Goal: Transaction & Acquisition: Book appointment/travel/reservation

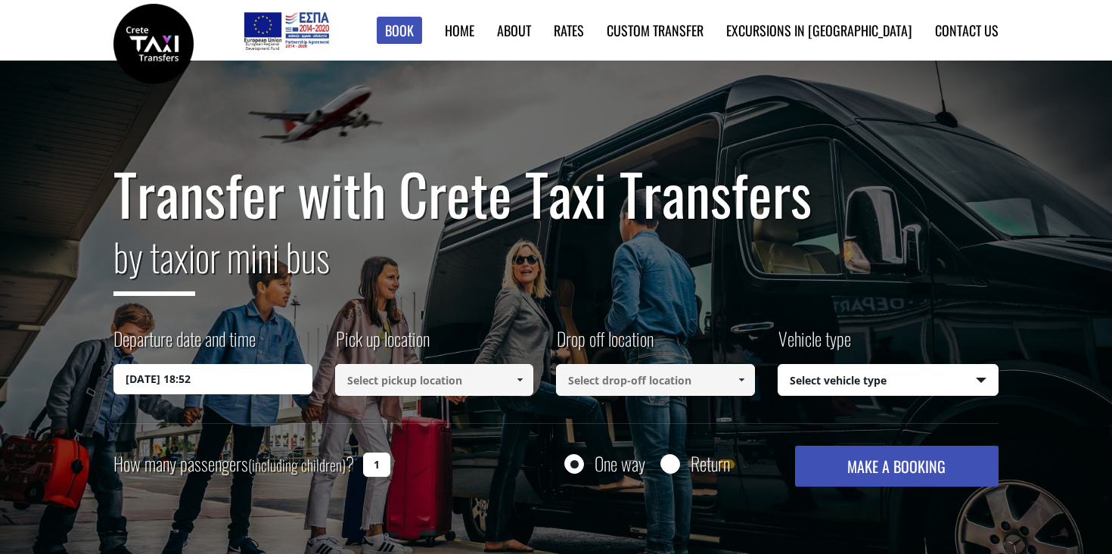
click at [239, 377] on input "16/09/2025 18:52" at bounding box center [212, 379] width 199 height 30
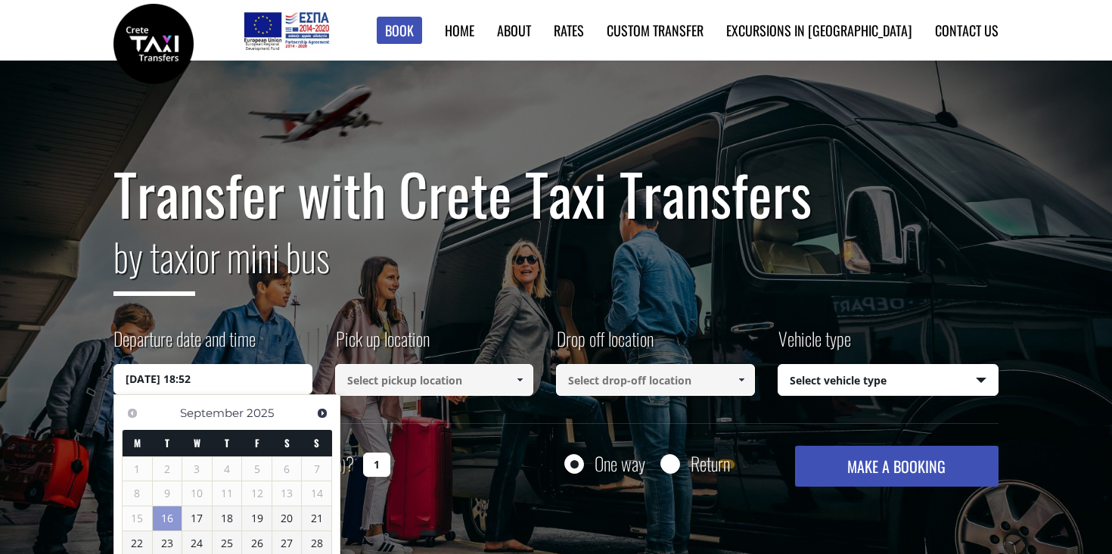
click at [396, 308] on div "Transfer with Crete Taxi Transfers by taxi or mini bus Departure date and time …" at bounding box center [555, 324] width 885 height 324
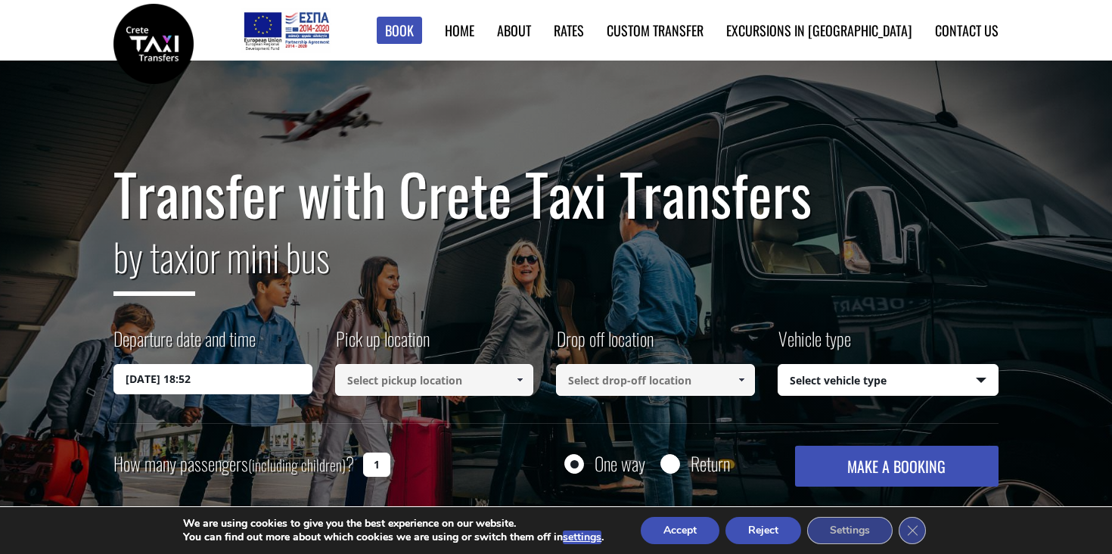
click at [227, 385] on input "16/09/2025 18:52" at bounding box center [212, 379] width 199 height 30
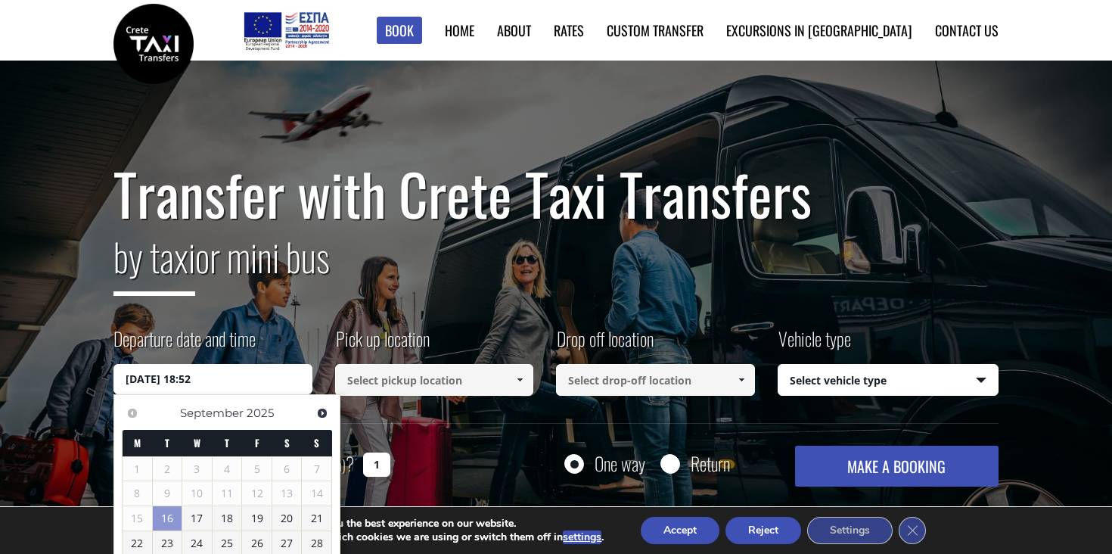
scroll to position [105, 0]
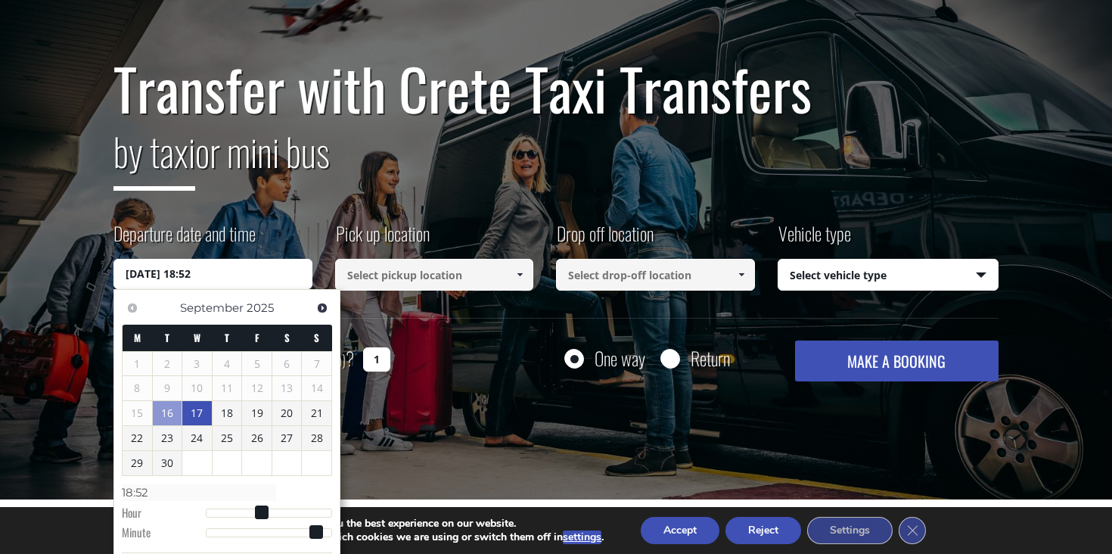
click at [200, 414] on link "17" at bounding box center [196, 413] width 29 height 24
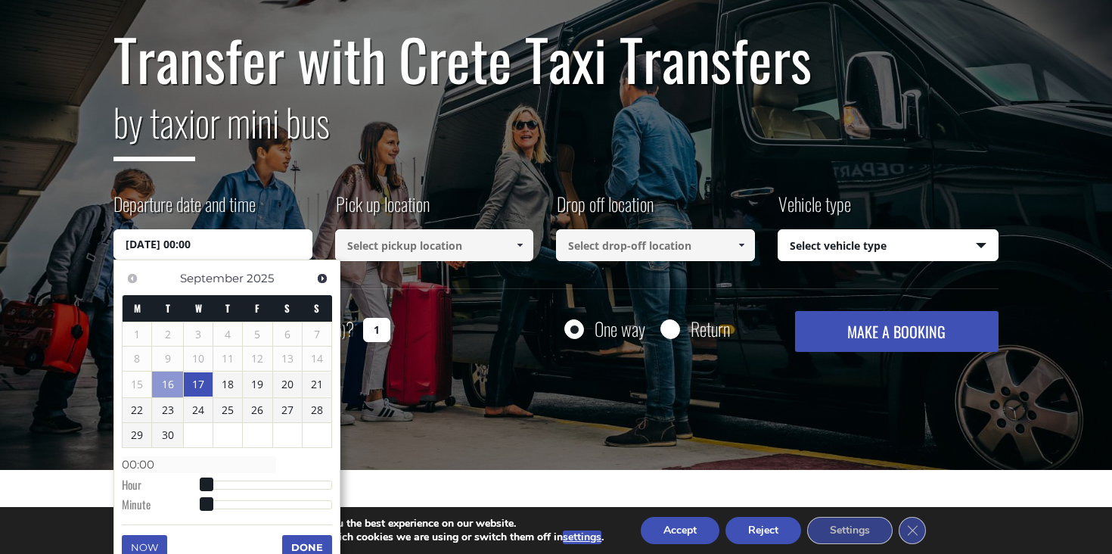
scroll to position [247, 0]
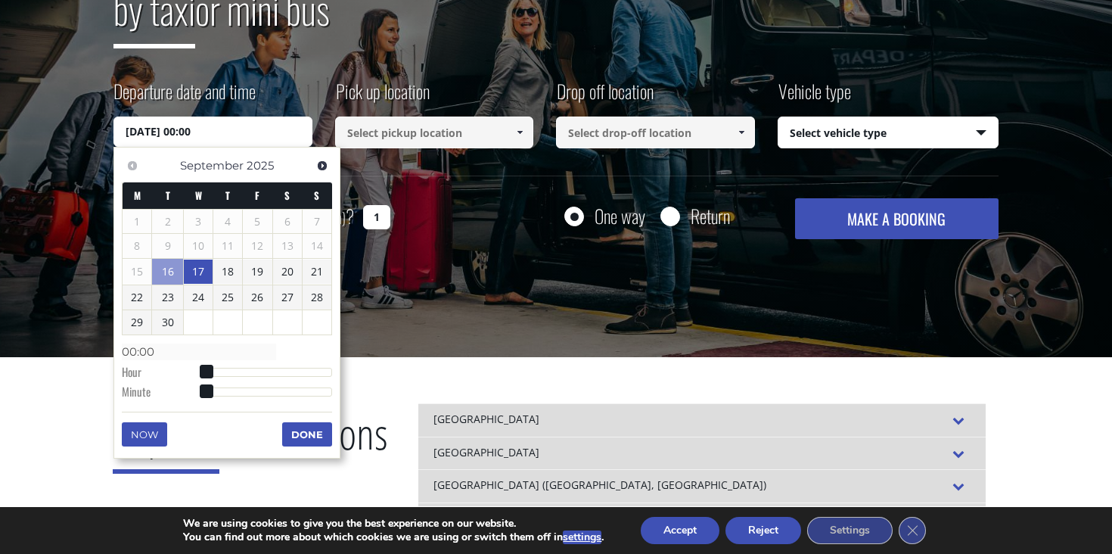
type input "17/09/2025 01:00"
type input "01:00"
type input "17/09/2025 02:00"
type input "02:00"
type input "17/09/2025 03:00"
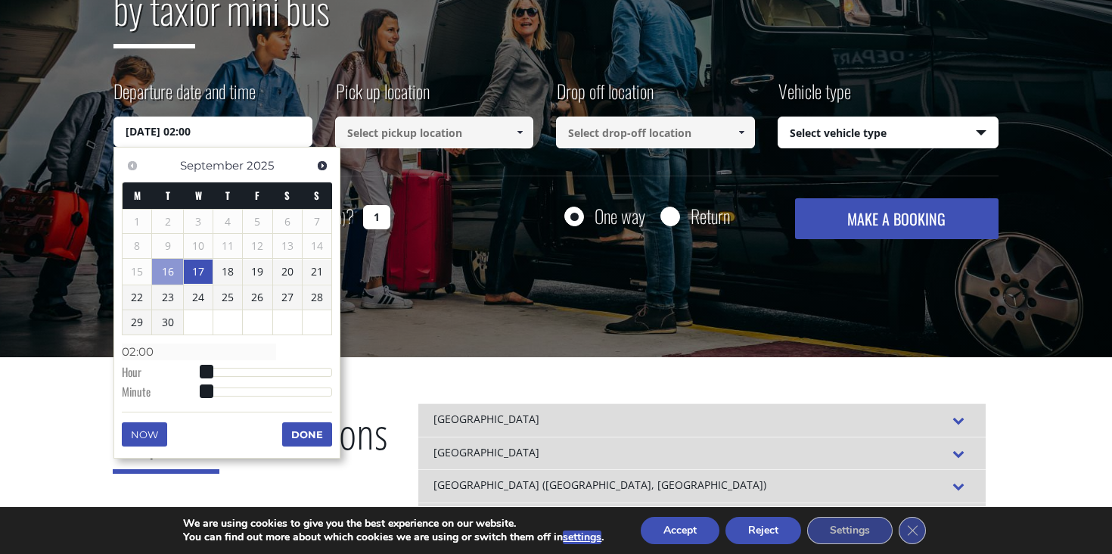
type input "03:00"
type input "17/09/2025 04:00"
type input "04:00"
type input "17/09/2025 05:00"
type input "05:00"
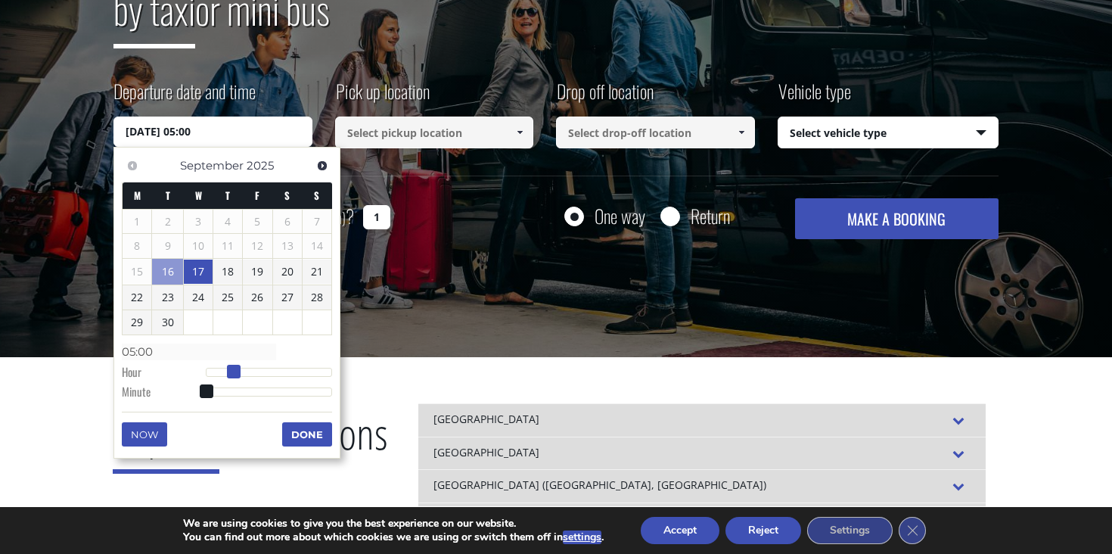
type input "17/09/2025 06:00"
type input "06:00"
type input "17/09/2025 07:00"
type input "07:00"
type input "17/09/2025 08:00"
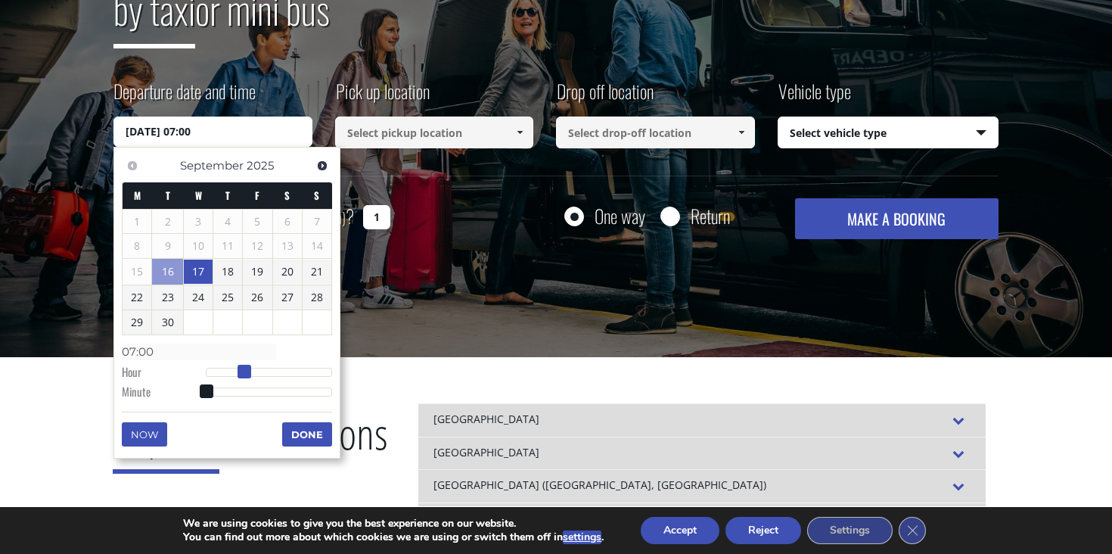
type input "08:00"
type input "17/09/2025 09:00"
type input "09:00"
type input "17/09/2025 10:00"
type input "10:00"
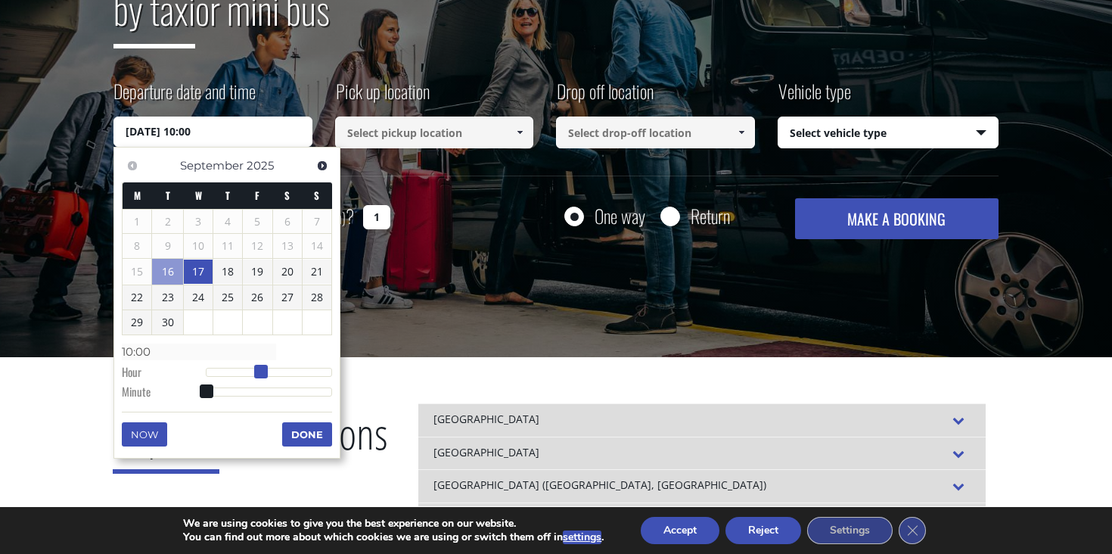
type input "17/09/2025 11:00"
type input "11:00"
type input "17/09/2025 12:00"
type input "12:00"
type input "17/09/2025 13:00"
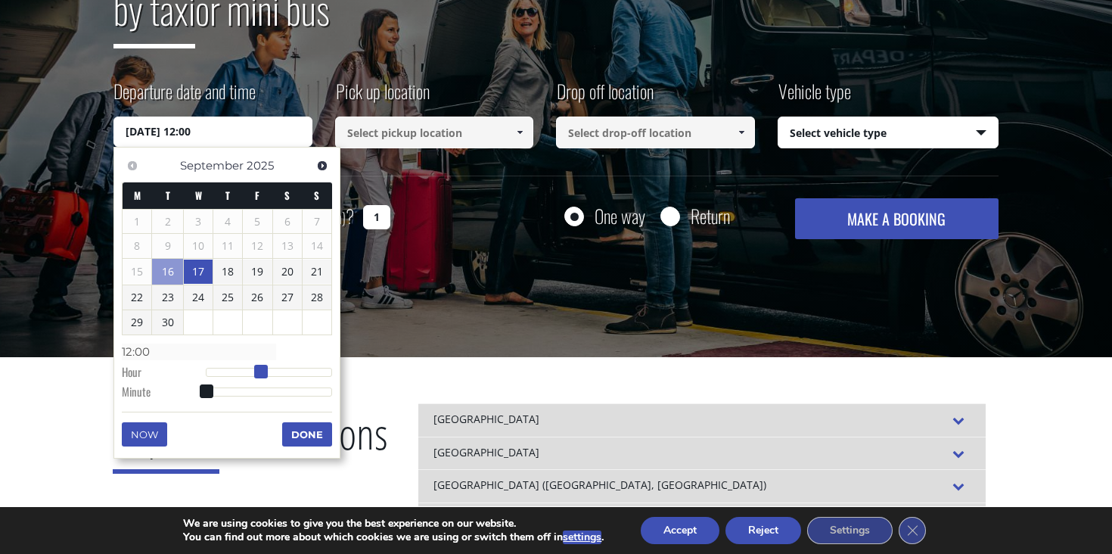
type input "13:00"
type input "17/09/2025 14:00"
type input "14:00"
type input "17/09/2025 15:00"
type input "15:00"
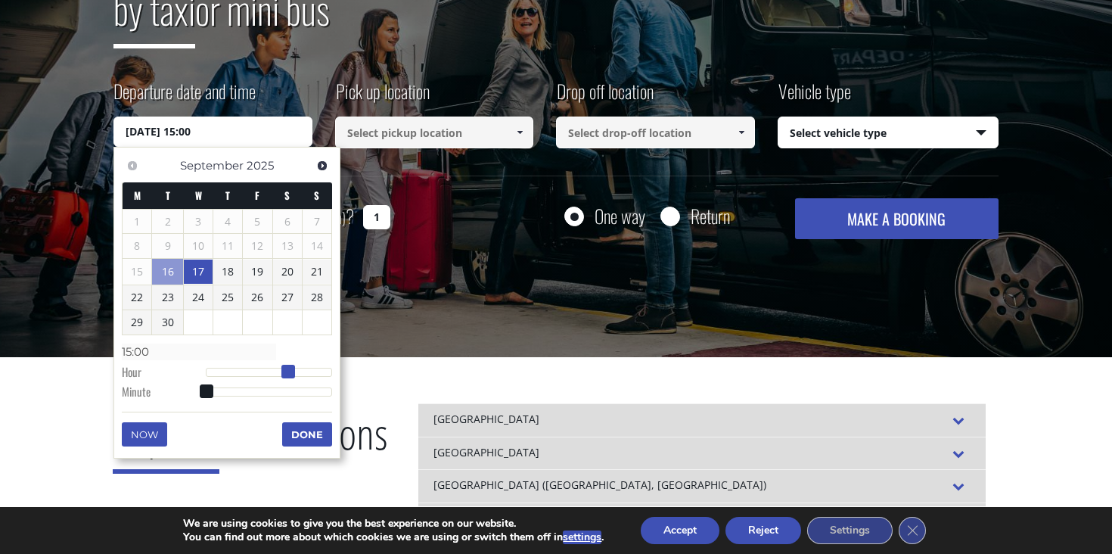
type input "17/09/2025 16:00"
type input "16:00"
type input "17/09/2025 17:00"
type input "17:00"
type input "17/09/2025 16:00"
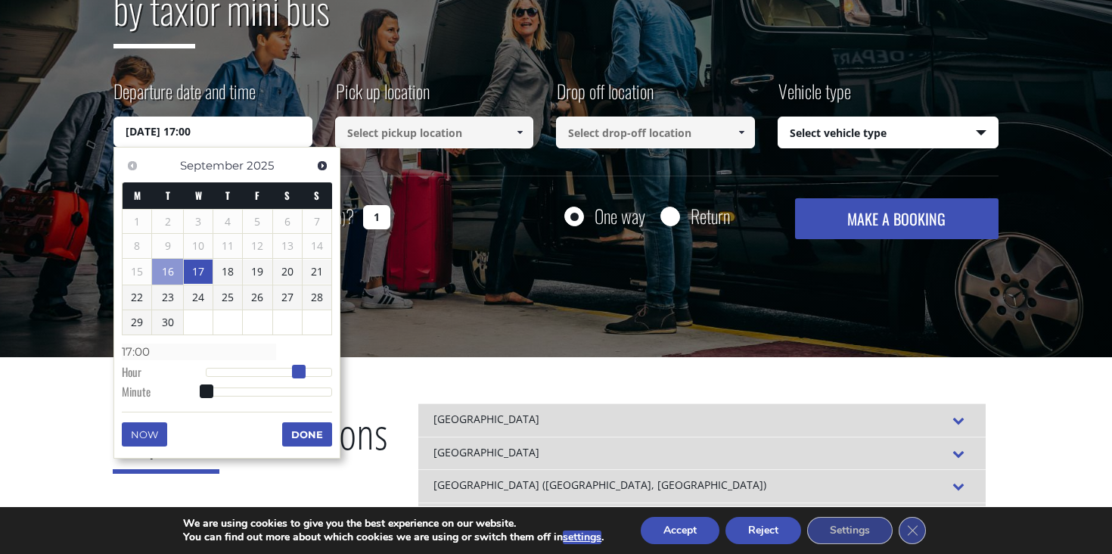
type input "16:00"
type input "17/09/2025 15:00"
type input "15:00"
drag, startPoint x: 206, startPoint y: 371, endPoint x: 289, endPoint y: 374, distance: 83.3
click at [289, 374] on span at bounding box center [288, 372] width 14 height 14
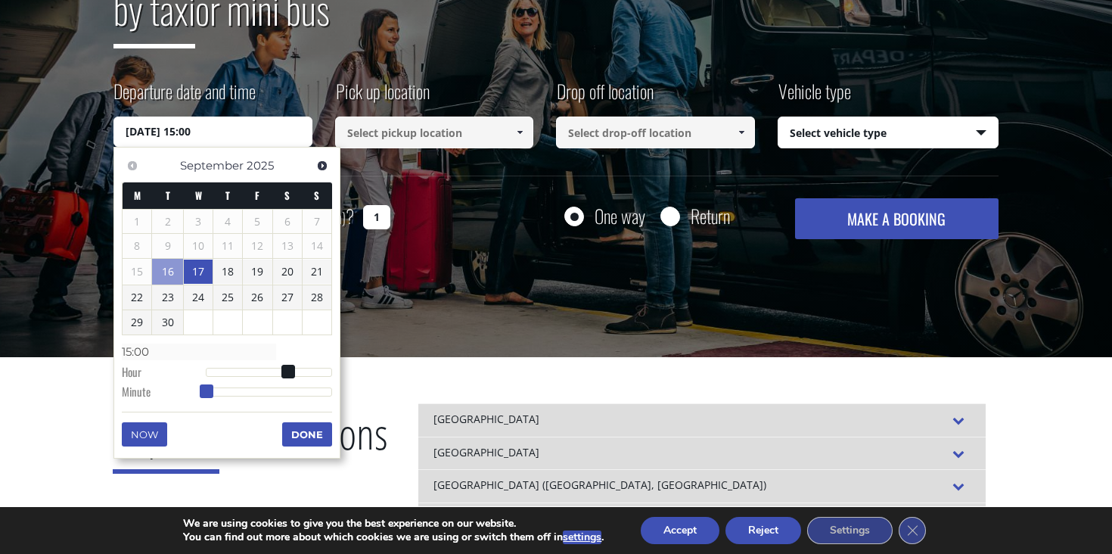
type input "17/09/2025 15:01"
type input "15:01"
type input "17/09/2025 15:02"
type input "15:02"
type input "17/09/2025 15:04"
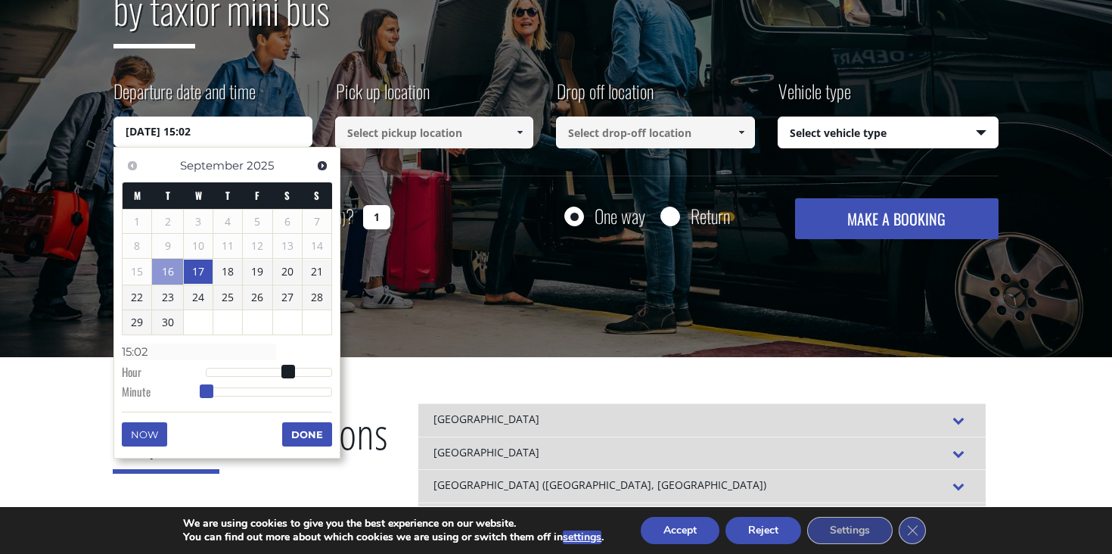
type input "15:04"
type input "17/09/2025 15:05"
type input "15:05"
drag, startPoint x: 206, startPoint y: 391, endPoint x: 216, endPoint y: 392, distance: 9.9
click at [216, 392] on span at bounding box center [217, 391] width 14 height 14
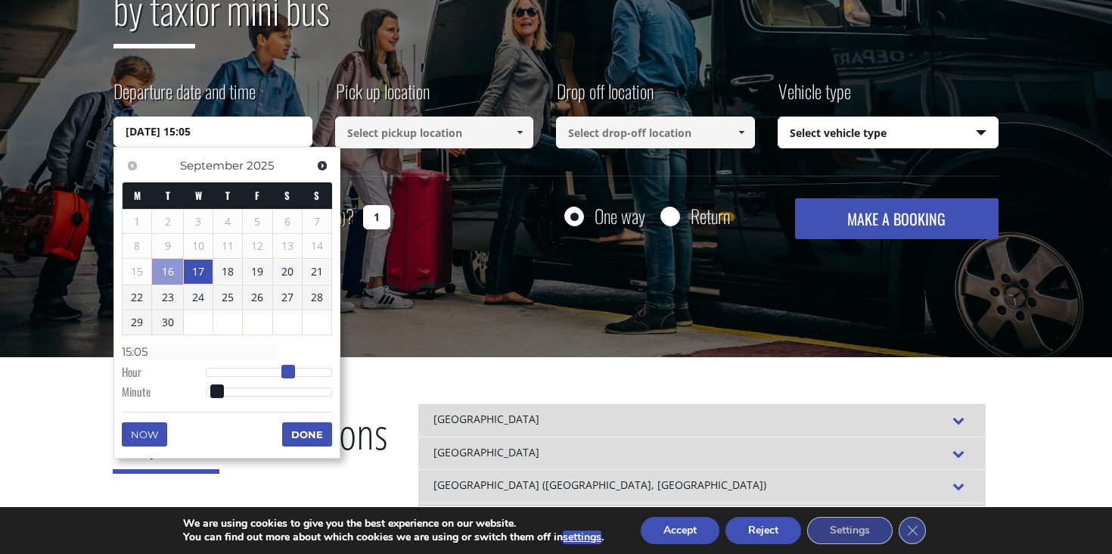
type input "17/09/2025 16:05"
type input "16:05"
type input "17/09/2025 17:05"
type input "17:05"
type input "17/09/2025 16:05"
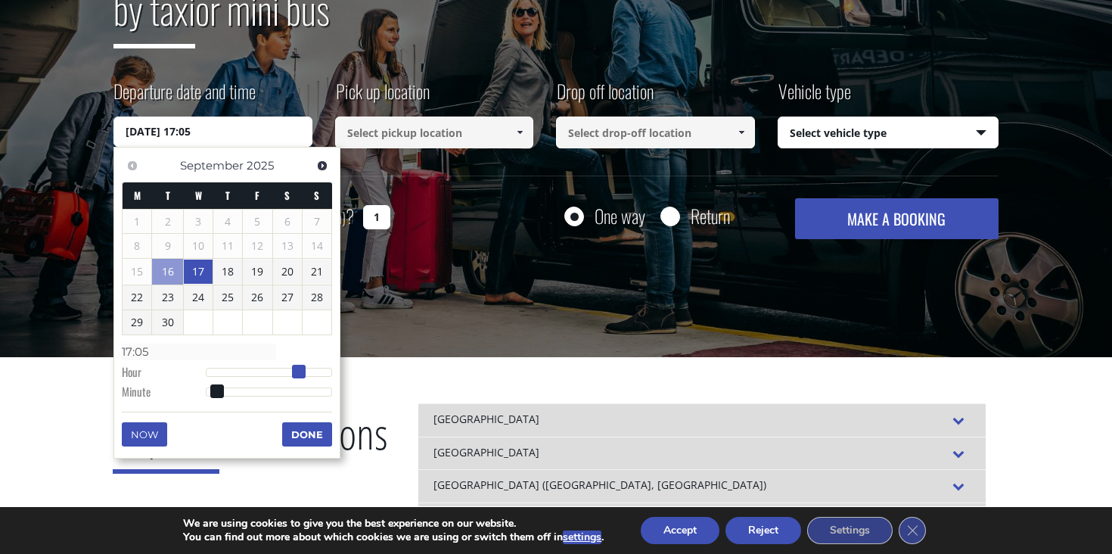
type input "16:05"
click at [294, 373] on span at bounding box center [294, 372] width 14 height 14
click at [306, 437] on button "Done" at bounding box center [307, 434] width 50 height 24
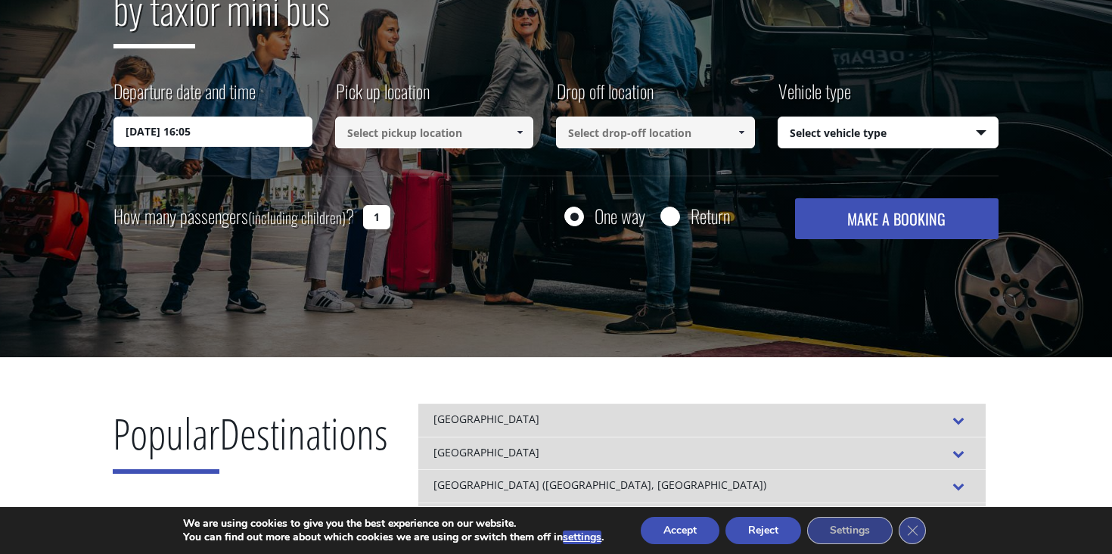
click at [433, 126] on input at bounding box center [434, 132] width 199 height 32
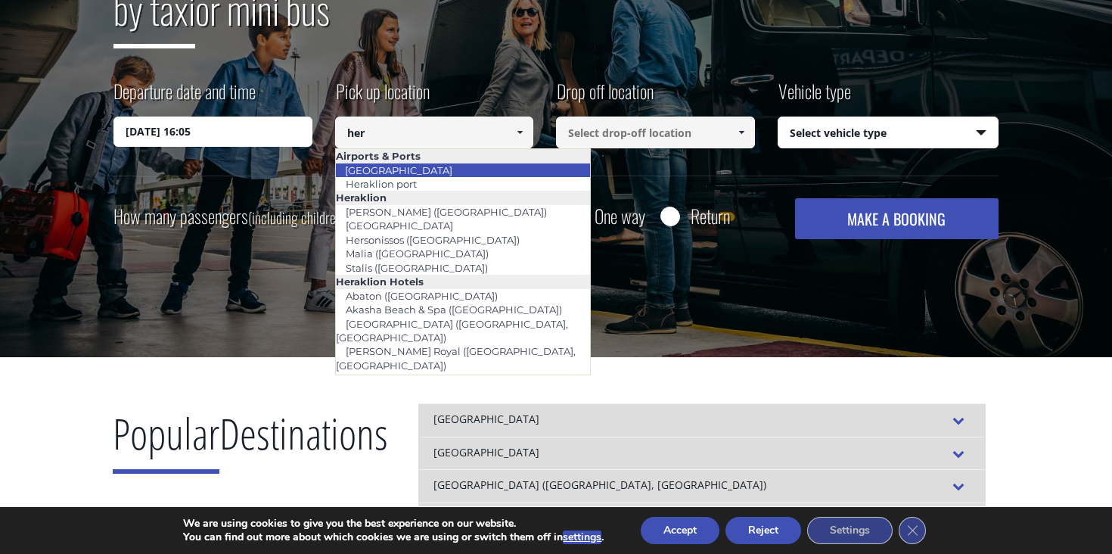
click at [440, 164] on li "[GEOGRAPHIC_DATA]" at bounding box center [463, 170] width 255 height 14
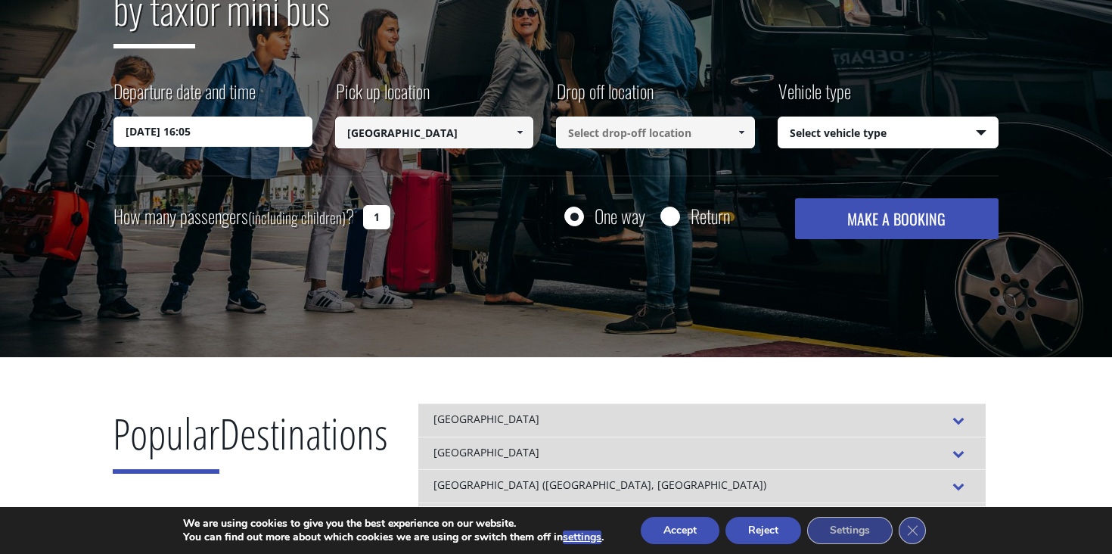
type input "[GEOGRAPHIC_DATA]"
click at [604, 141] on input at bounding box center [655, 132] width 199 height 32
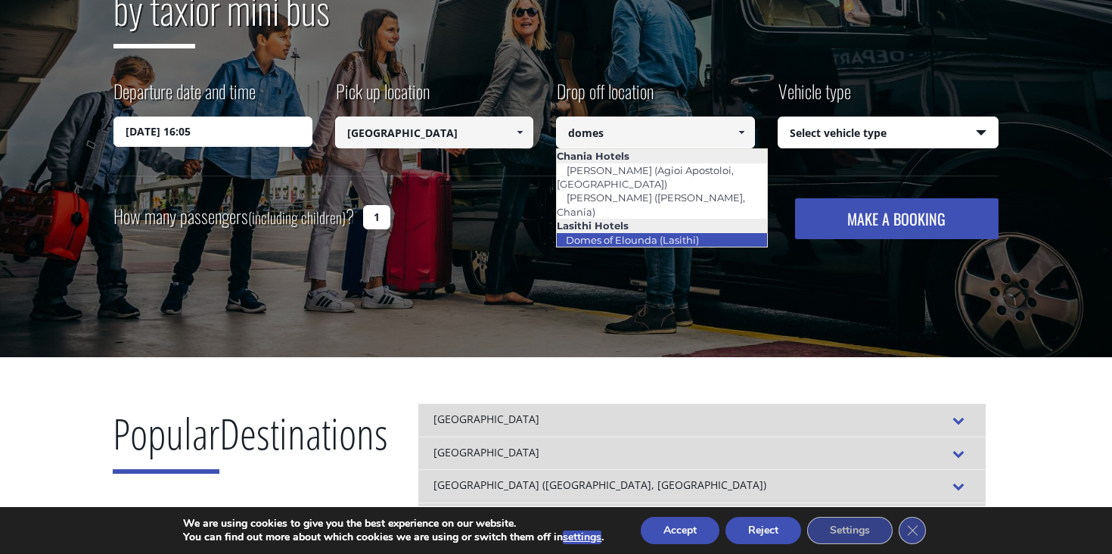
click at [613, 229] on link "Domes of Elounda (Lasithi)" at bounding box center [632, 239] width 153 height 21
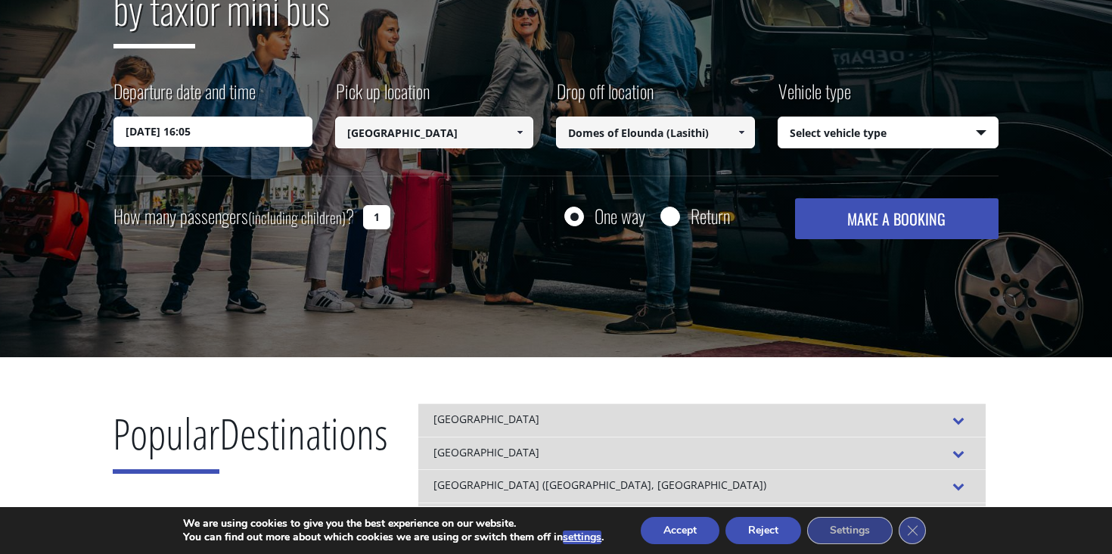
type input "Domes of Elounda (Lasithi)"
click at [926, 126] on select "Select vehicle type Taxi (4 passengers) Mercedes E Class Mini Van (7 passengers…" at bounding box center [888, 133] width 220 height 32
select select "540"
click at [778, 117] on select "Select vehicle type Taxi (4 passengers) Mercedes E Class Mini Van (7 passengers…" at bounding box center [888, 133] width 220 height 32
click at [888, 228] on button "MAKE A BOOKING" at bounding box center [896, 218] width 203 height 41
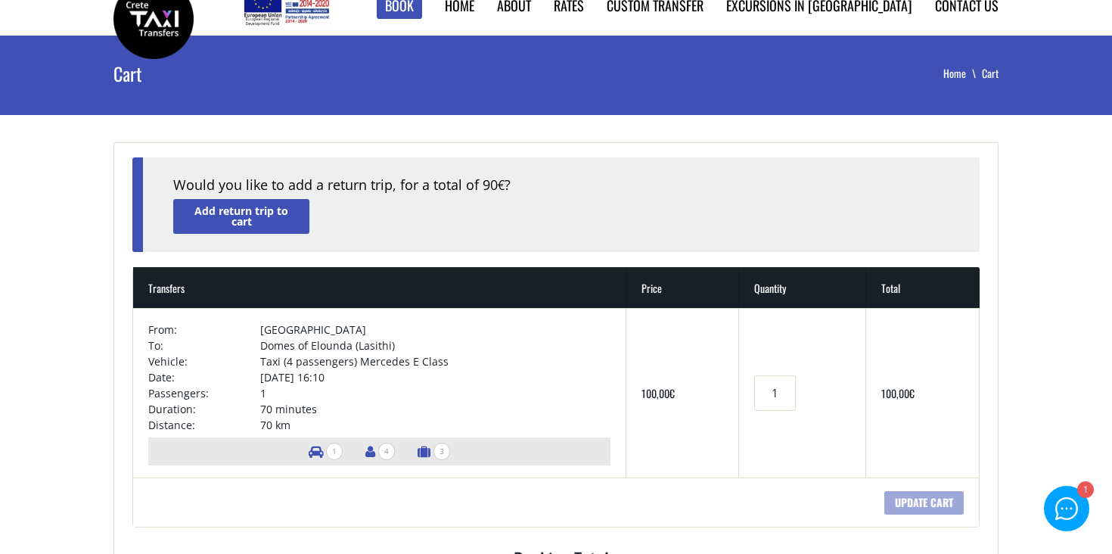
scroll to position [130, 0]
